Goal: Information Seeking & Learning: Check status

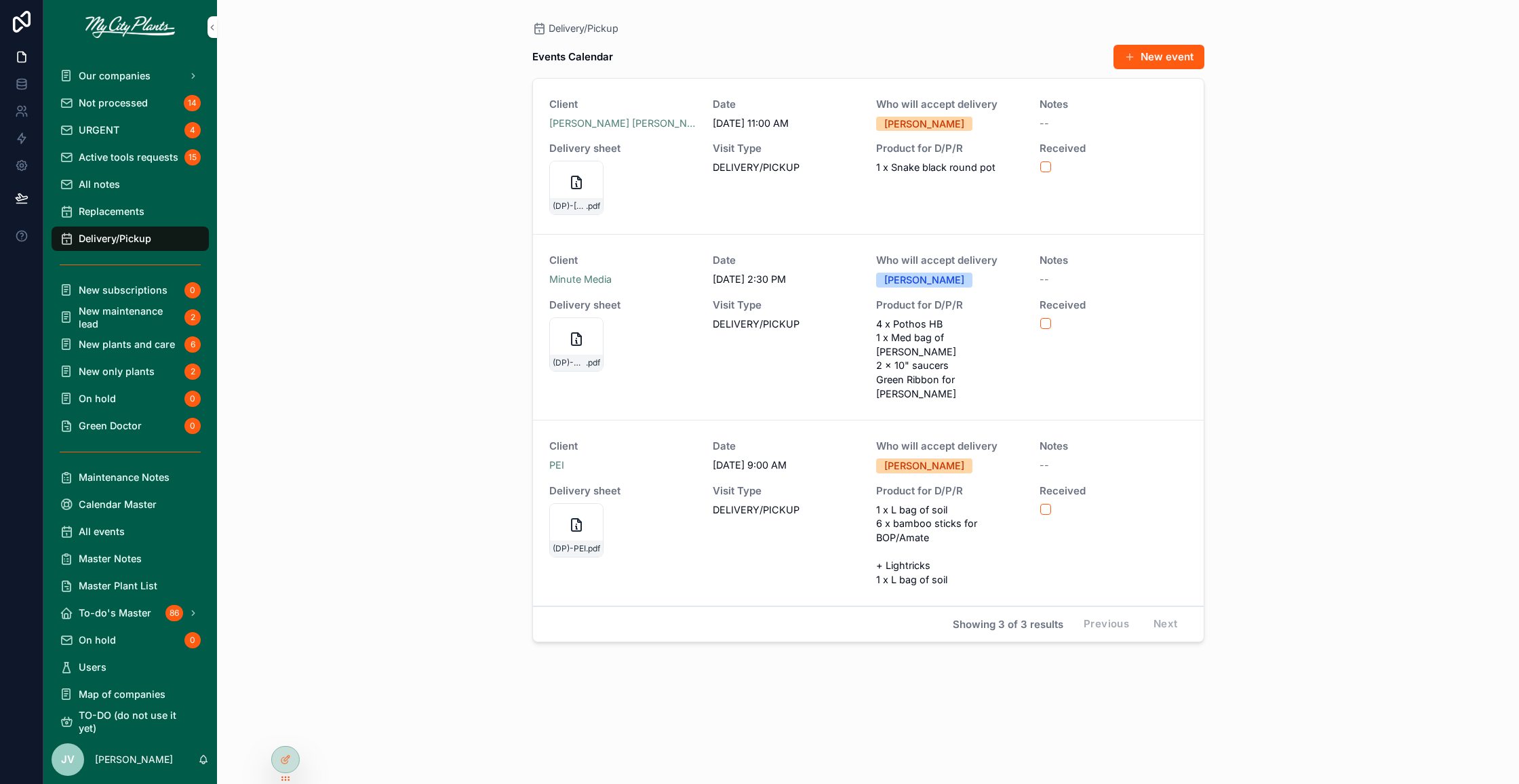
click at [104, 183] on span "All notes" at bounding box center [99, 184] width 41 height 13
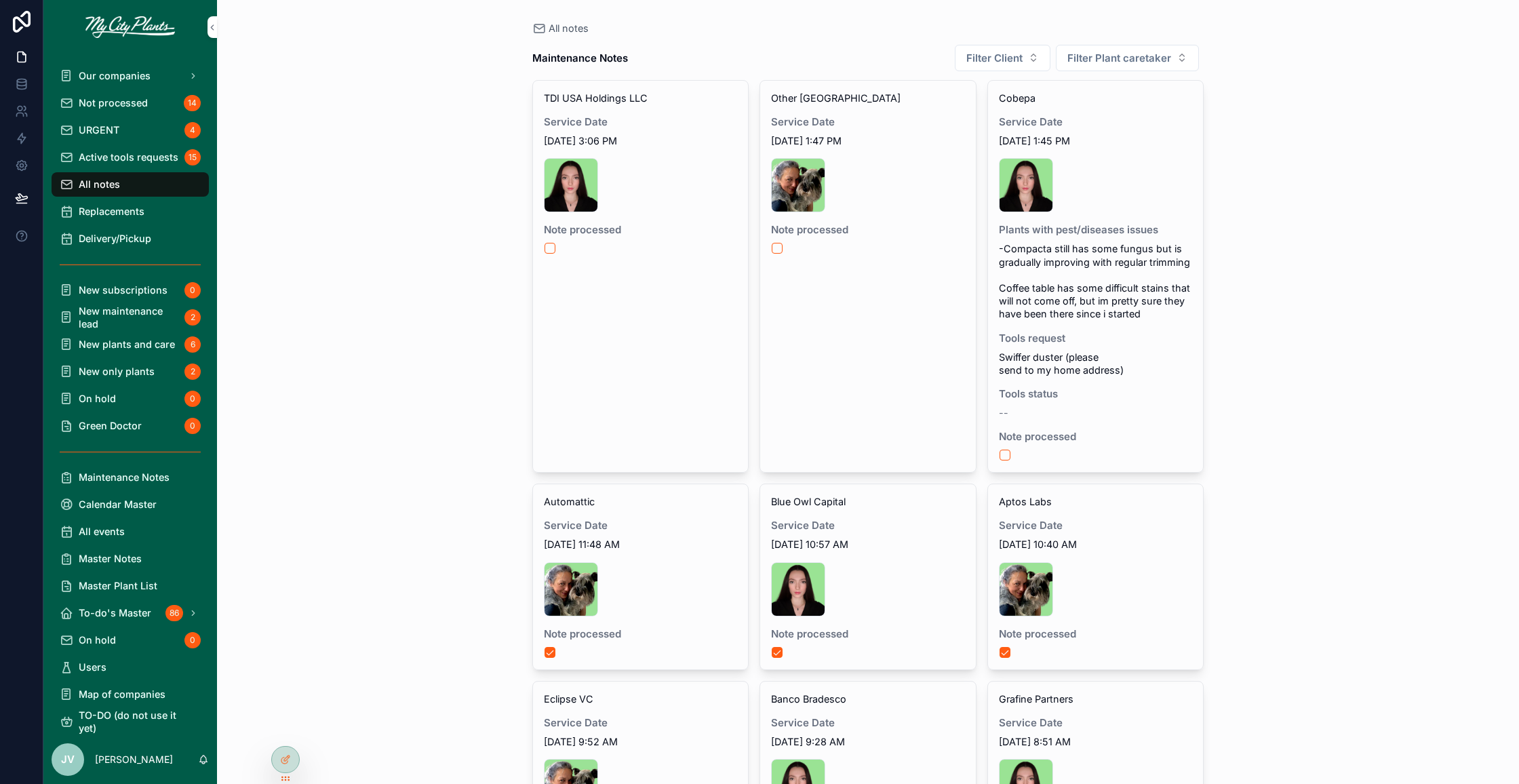
click at [1038, 64] on button "Filter Client" at bounding box center [1002, 58] width 95 height 26
type input "**"
click at [989, 108] on span "[PERSON_NAME] & [PERSON_NAME]" at bounding box center [997, 113] width 162 height 14
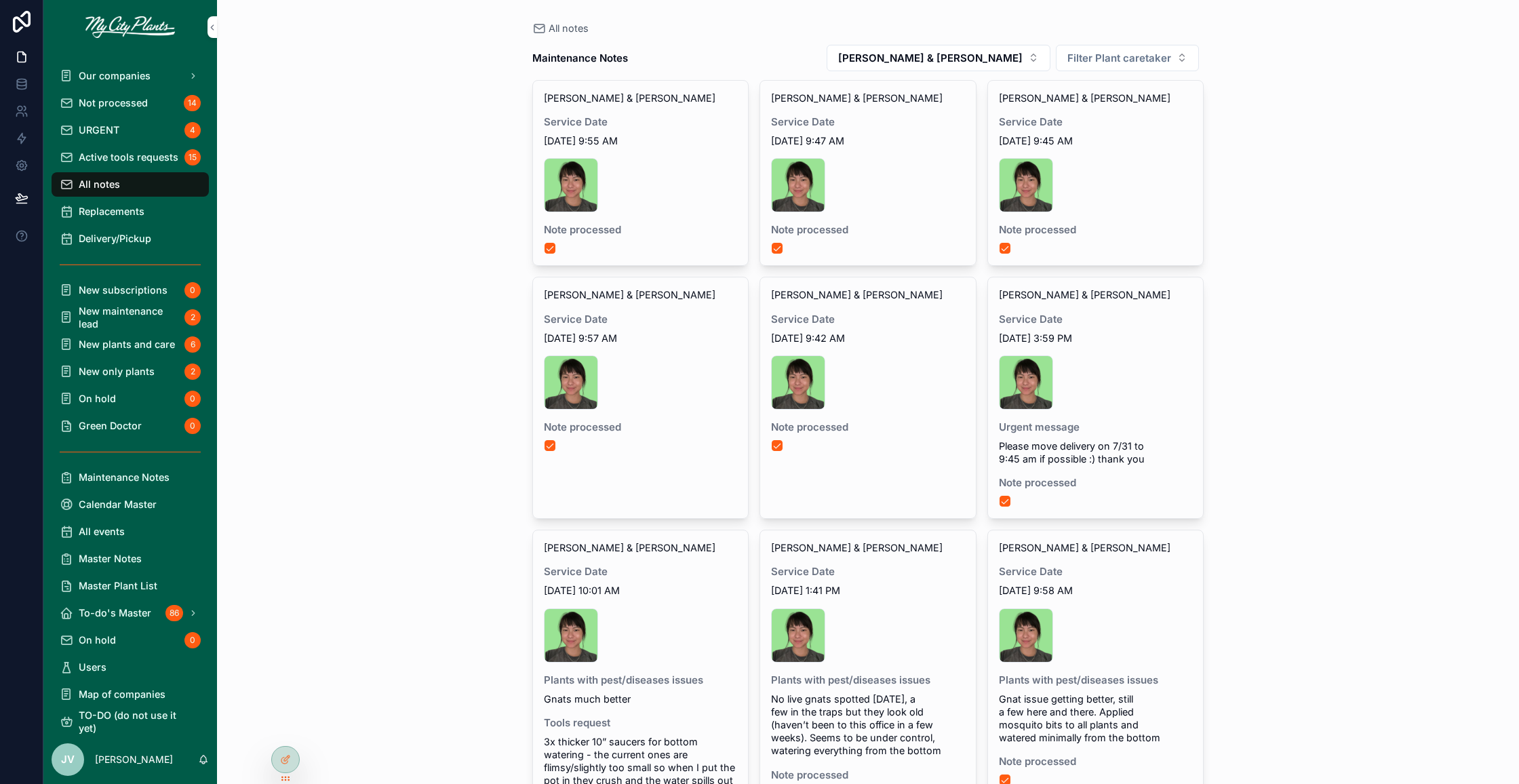
click at [693, 213] on div "[PERSON_NAME] & [PERSON_NAME] Service Date [DATE] 9:55 AM sk1 .jpg Note process…" at bounding box center [641, 172] width 216 height 184
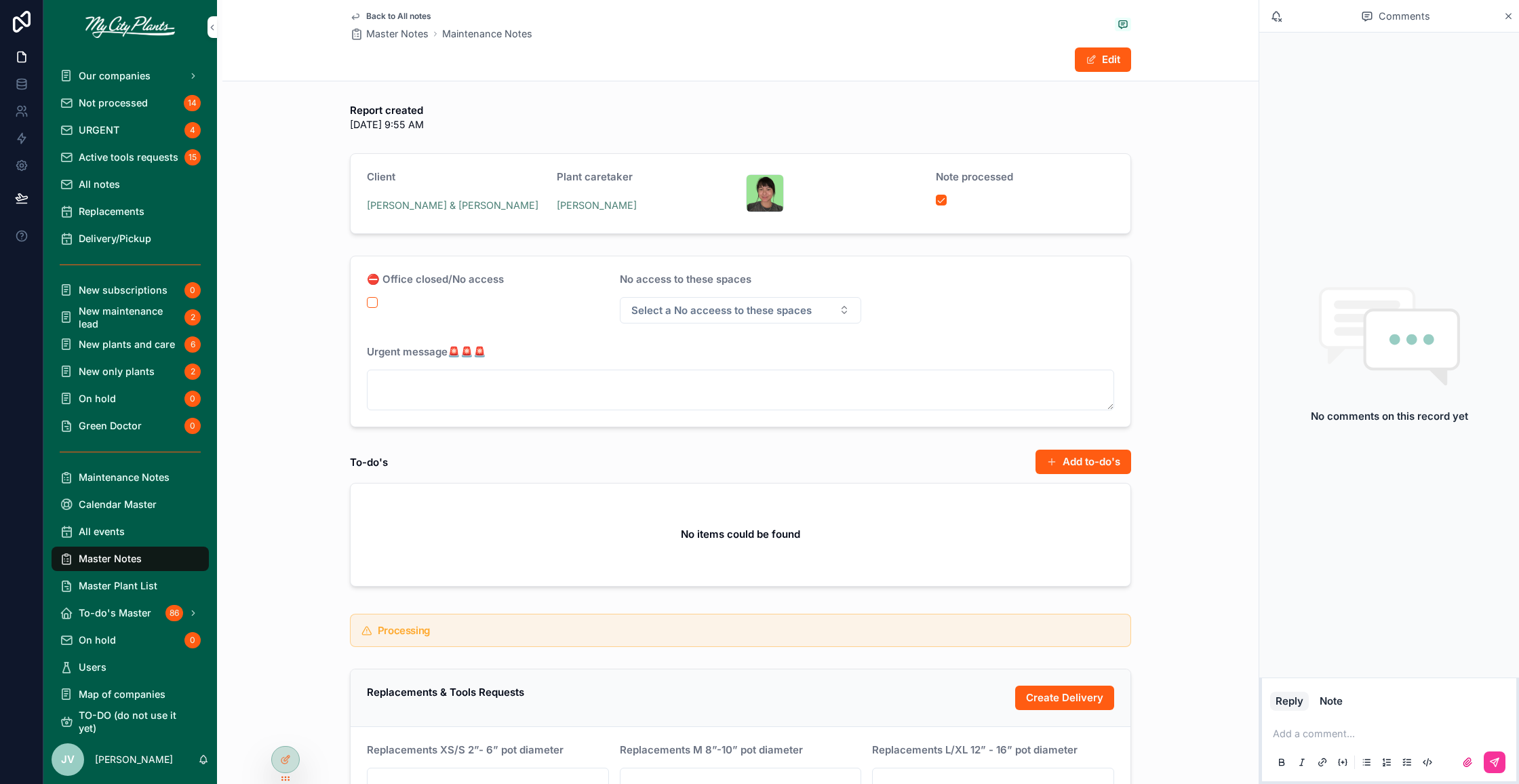
click at [380, 19] on span "Back to All notes" at bounding box center [399, 16] width 65 height 10
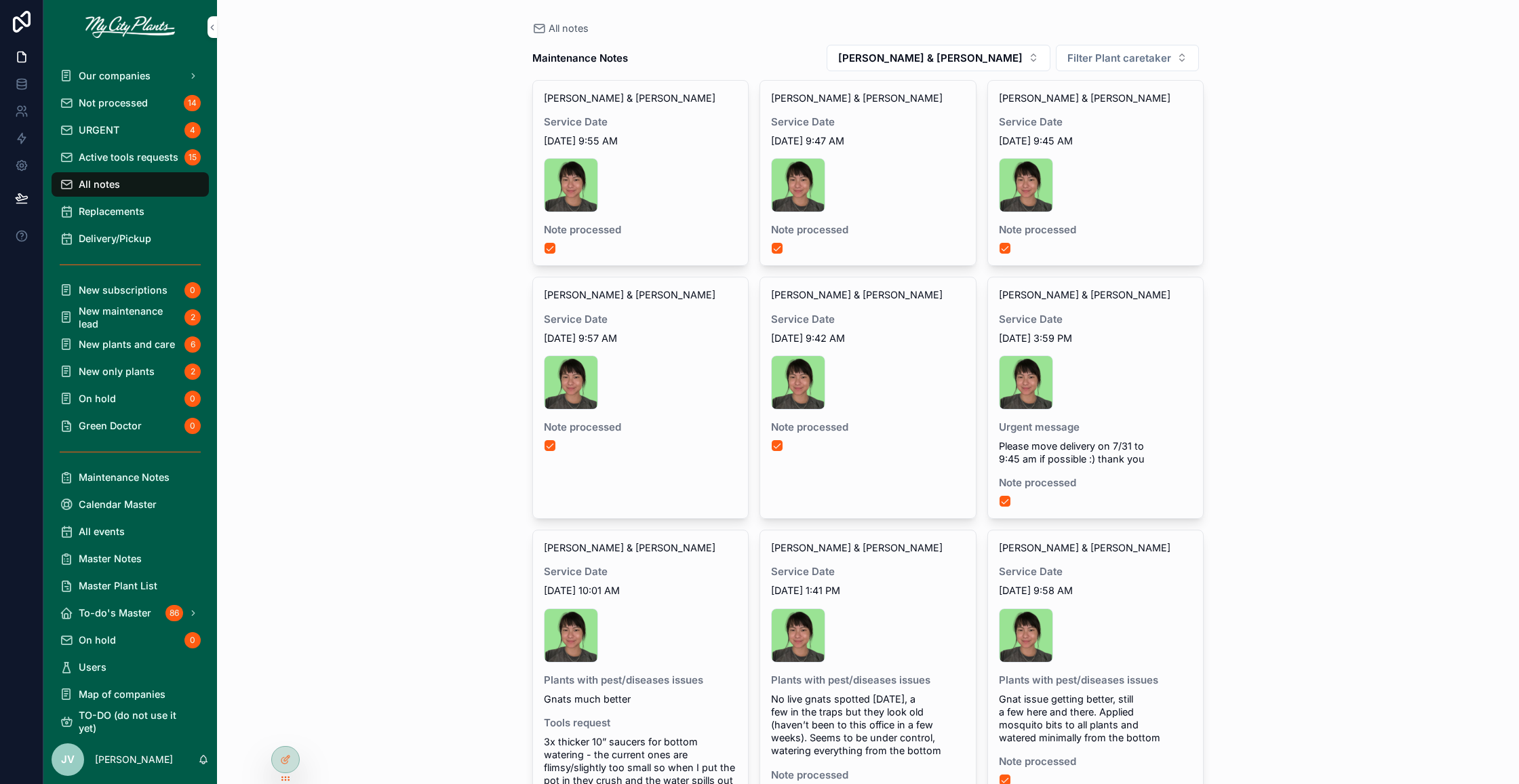
click at [887, 209] on div "sk1 .jpg" at bounding box center [868, 185] width 194 height 54
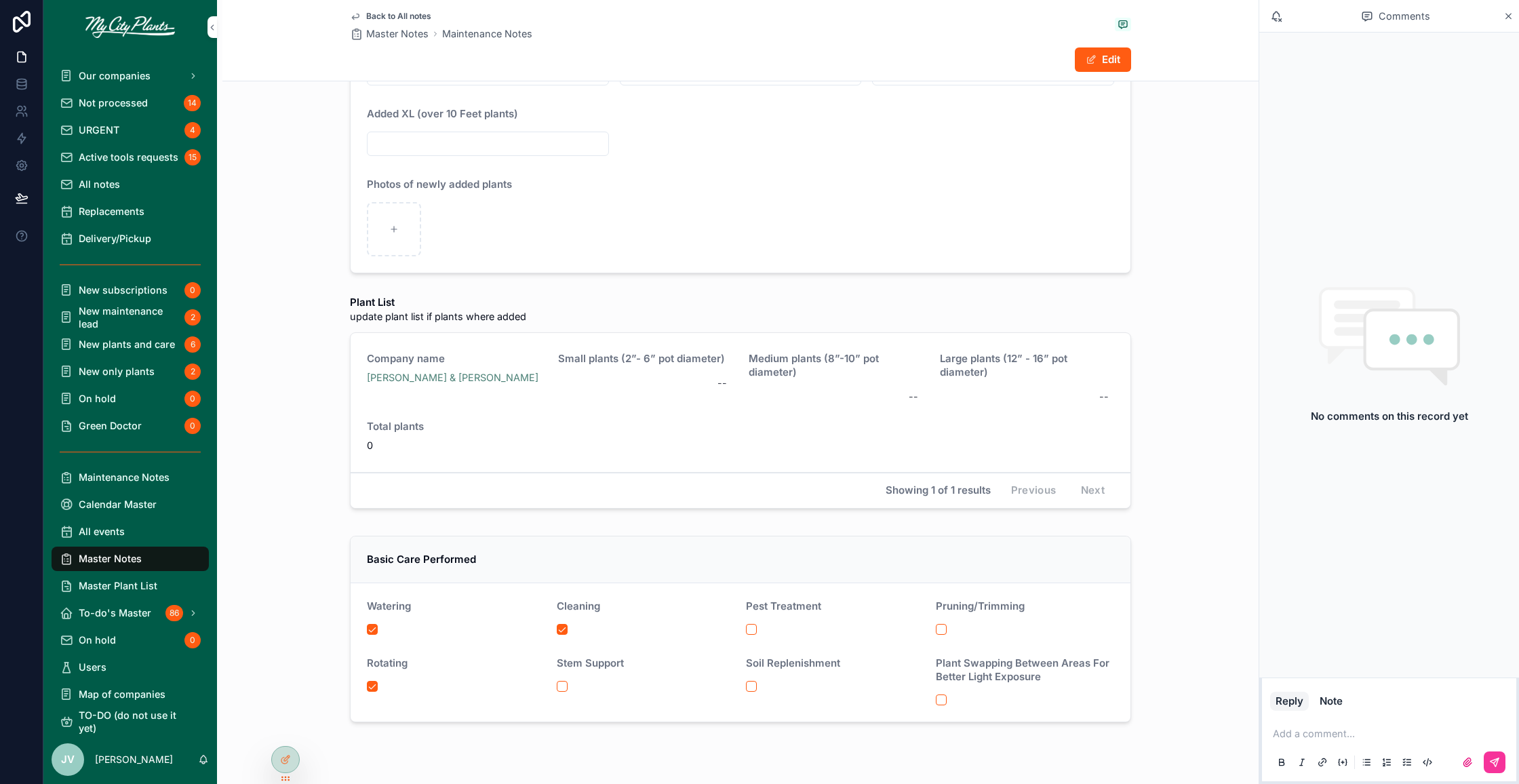
scroll to position [2571, 0]
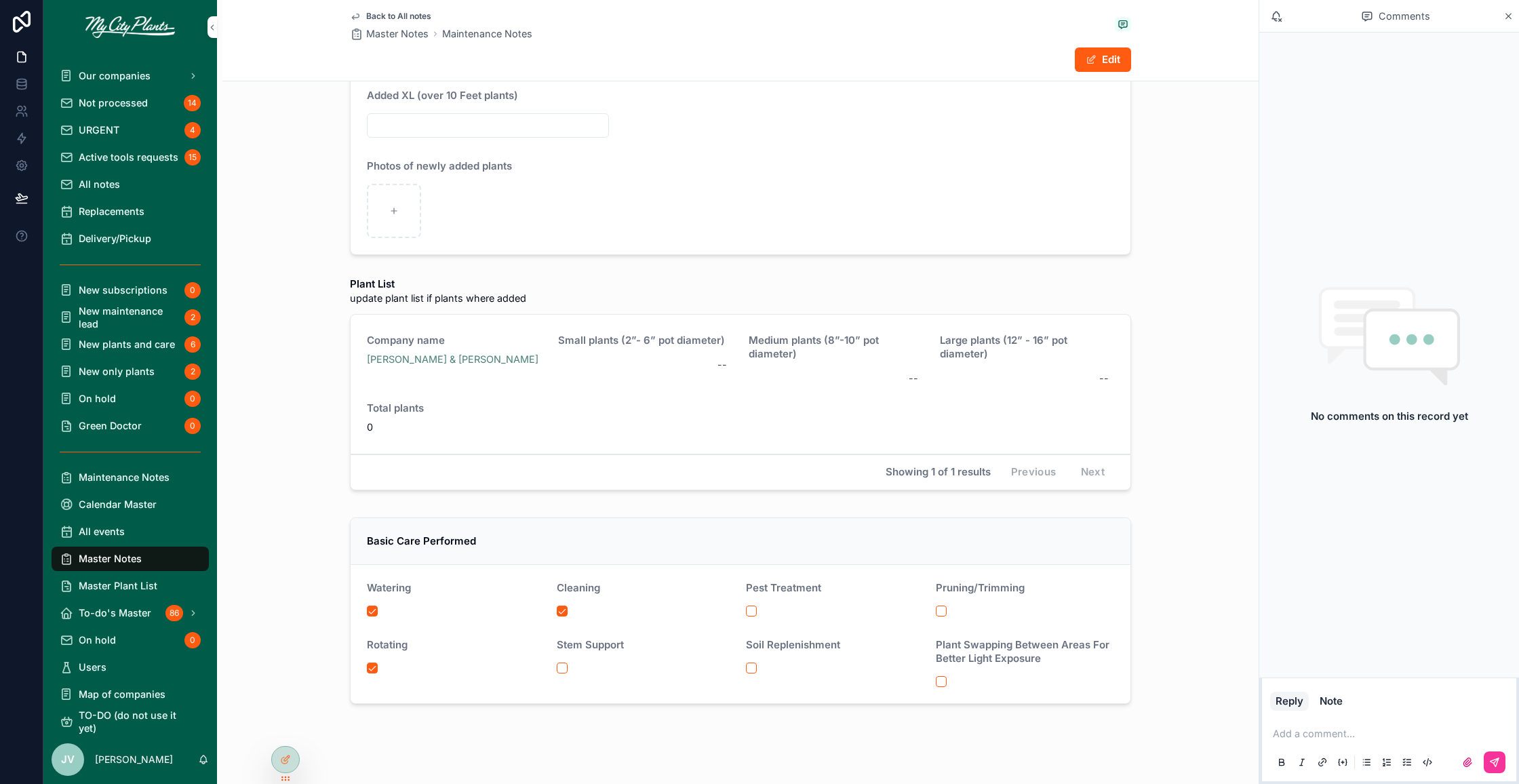
click at [303, 271] on div "Plant List update plant list if plants where added Company name [PERSON_NAME] &…" at bounding box center [740, 385] width 1036 height 229
